Goal: Information Seeking & Learning: Learn about a topic

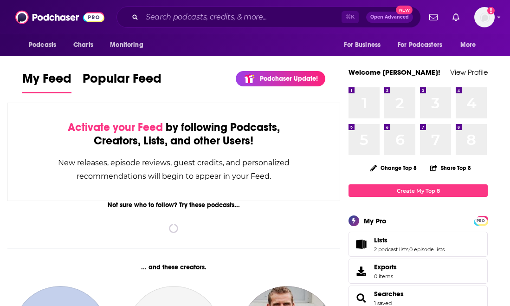
click at [242, 26] on div "⌘ K Open Advanced New" at bounding box center [269, 17] width 305 height 21
click at [241, 19] on input "Search podcasts, credits, & more..." at bounding box center [242, 17] width 200 height 15
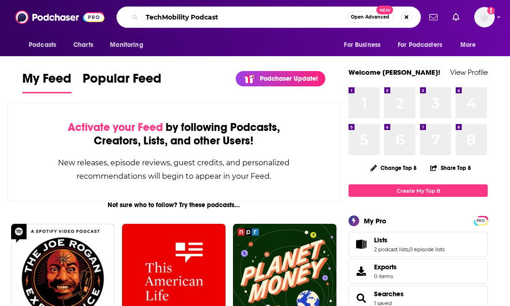
type input "TechMobility Podcast"
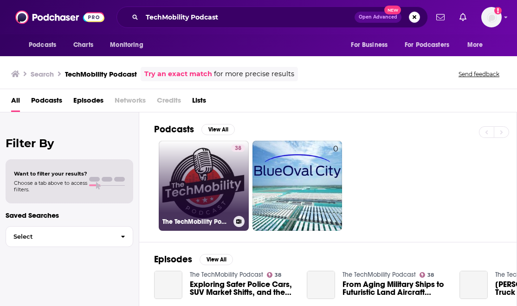
click at [212, 177] on link "38 The TechMobility Podcast" at bounding box center [204, 186] width 90 height 90
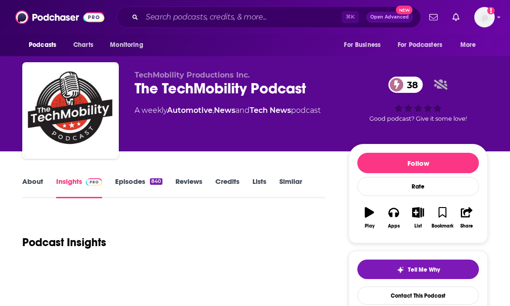
click at [318, 132] on div "TechMobility Productions Inc. The TechMobility Podcast 38 A weekly Automotive ,…" at bounding box center [234, 108] width 199 height 74
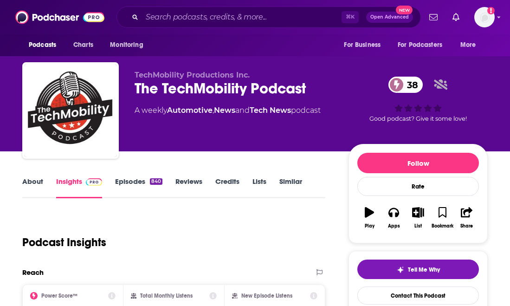
click at [33, 180] on link "About" at bounding box center [32, 187] width 21 height 21
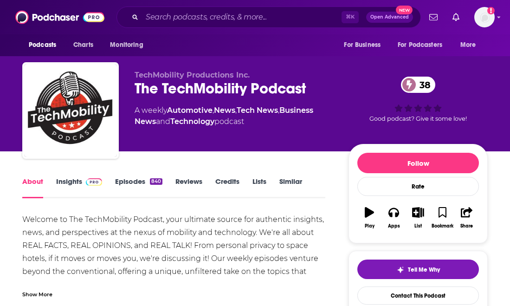
click at [59, 179] on link "Insights" at bounding box center [79, 187] width 46 height 21
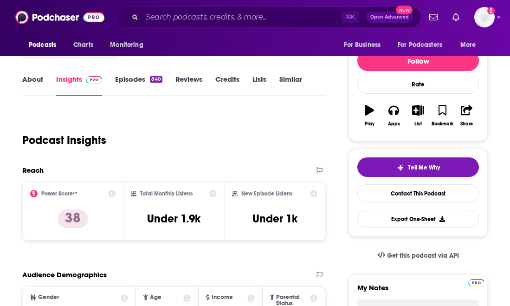
scroll to position [150, 0]
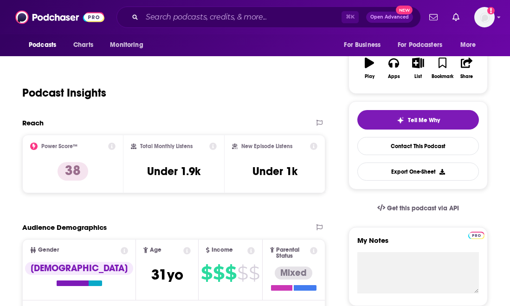
click at [216, 145] on icon at bounding box center [212, 146] width 7 height 7
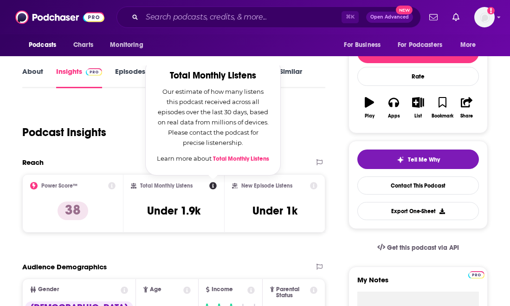
scroll to position [103, 0]
